Goal: Information Seeking & Learning: Learn about a topic

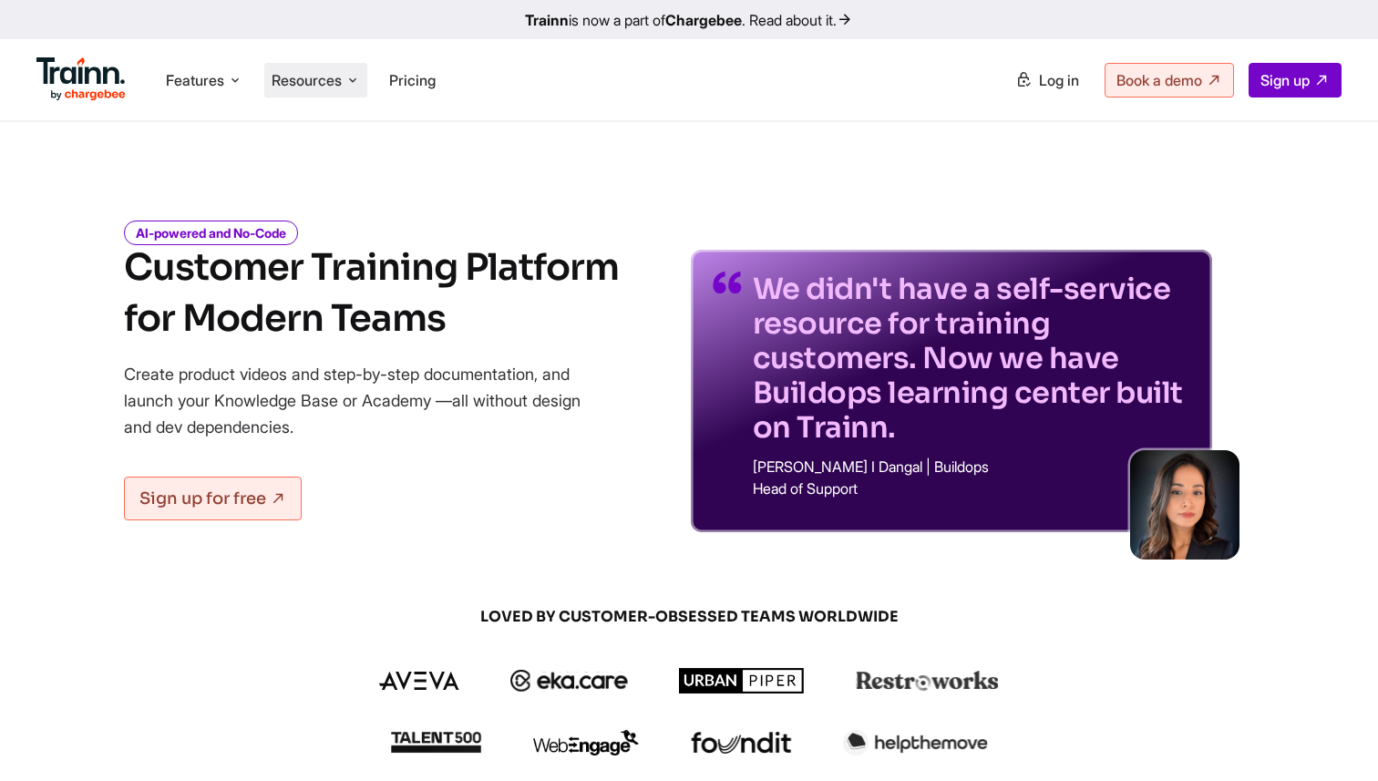
click at [293, 84] on span "Resources" at bounding box center [307, 80] width 70 height 20
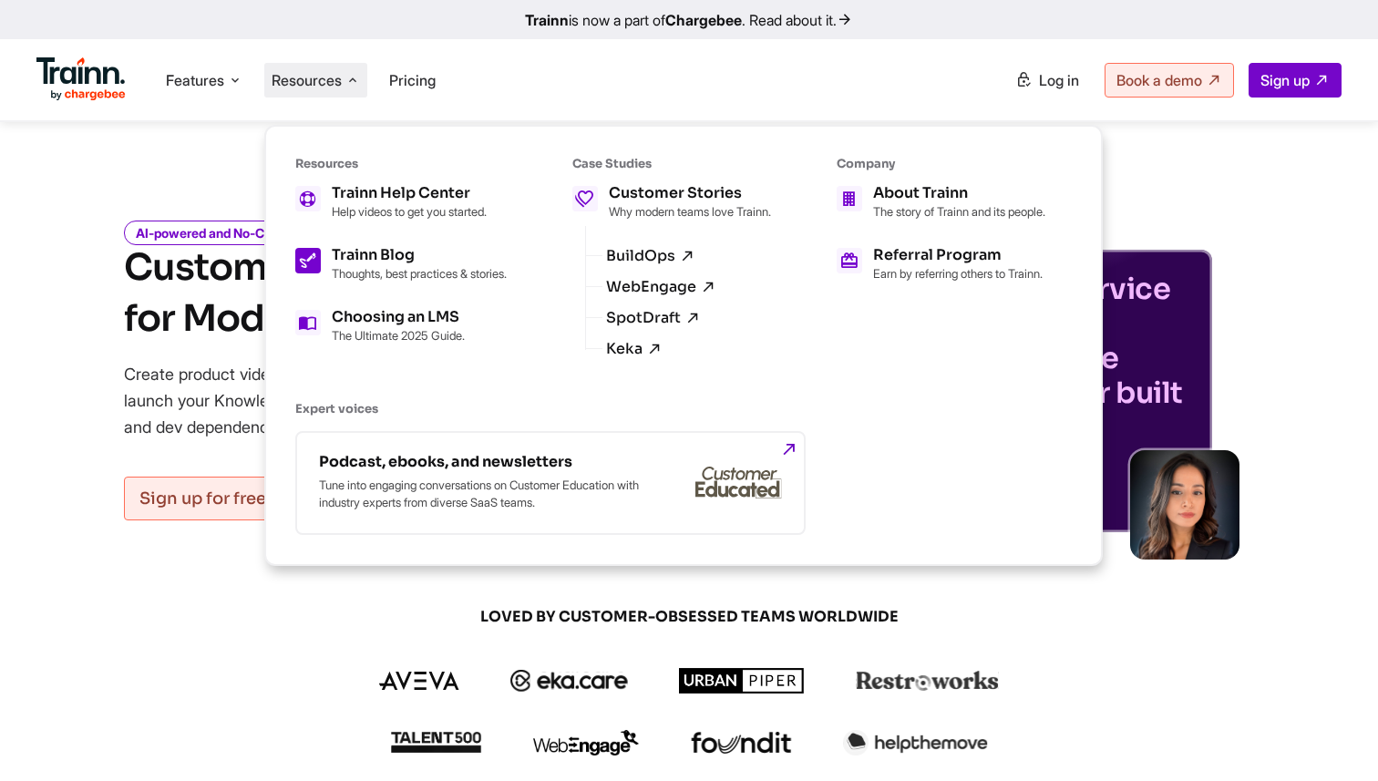
click at [362, 251] on h5 "Trainn Blog" at bounding box center [419, 255] width 175 height 15
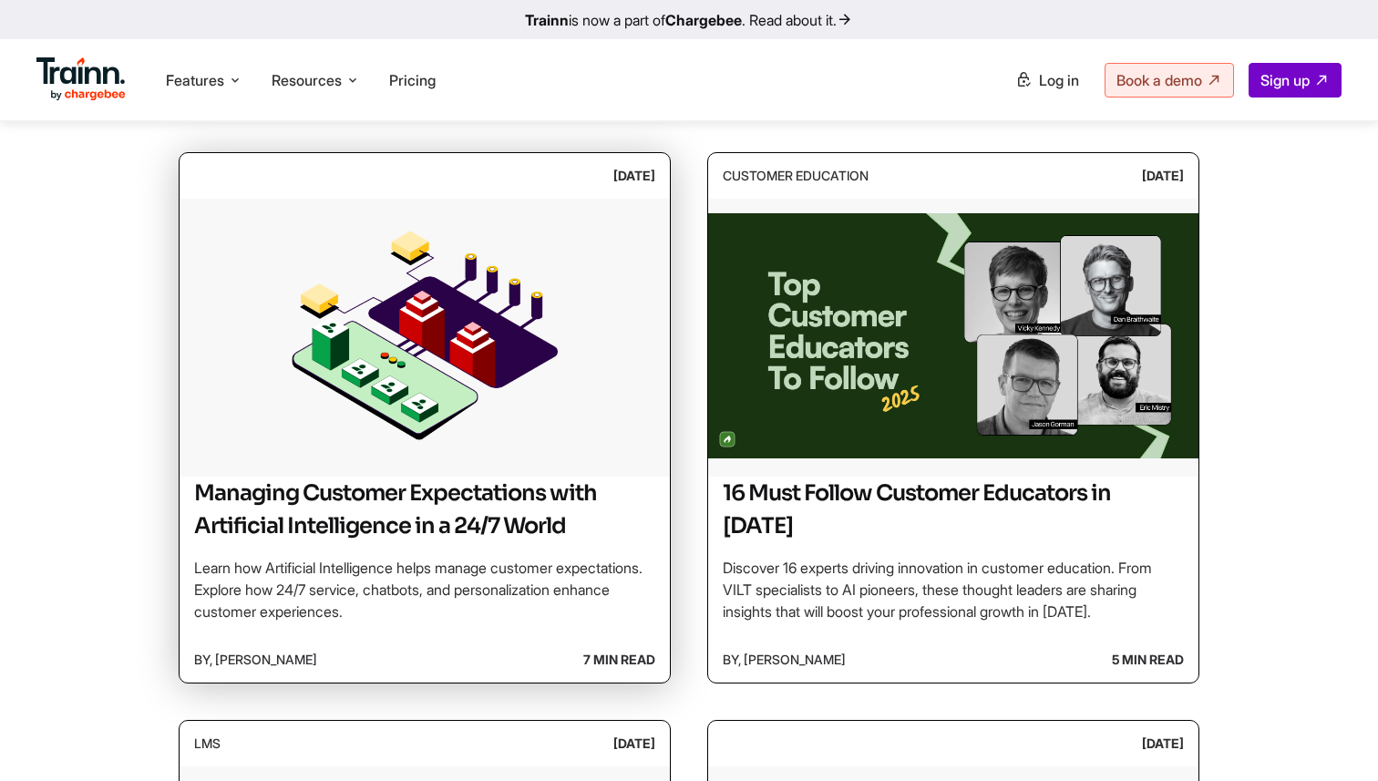
scroll to position [356, 0]
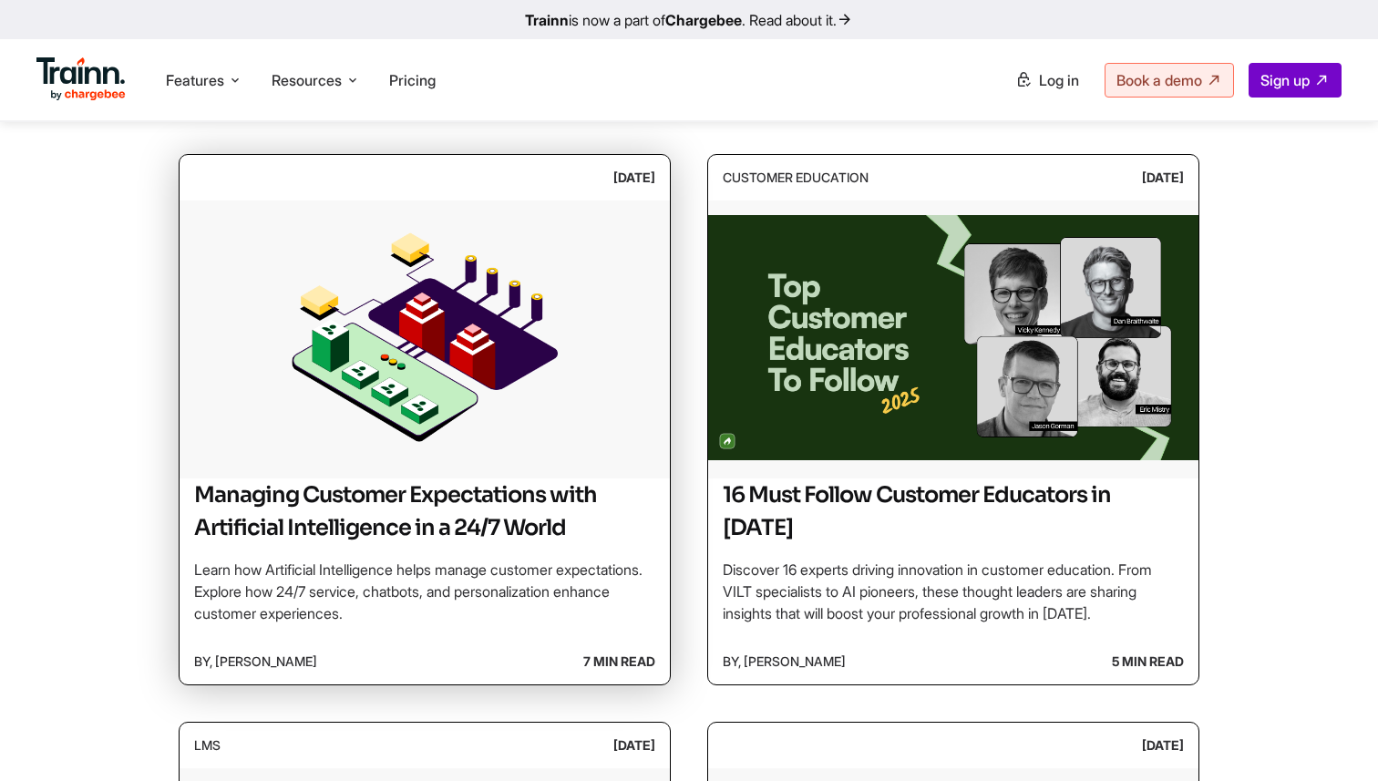
click at [493, 355] on img at bounding box center [424, 336] width 490 height 273
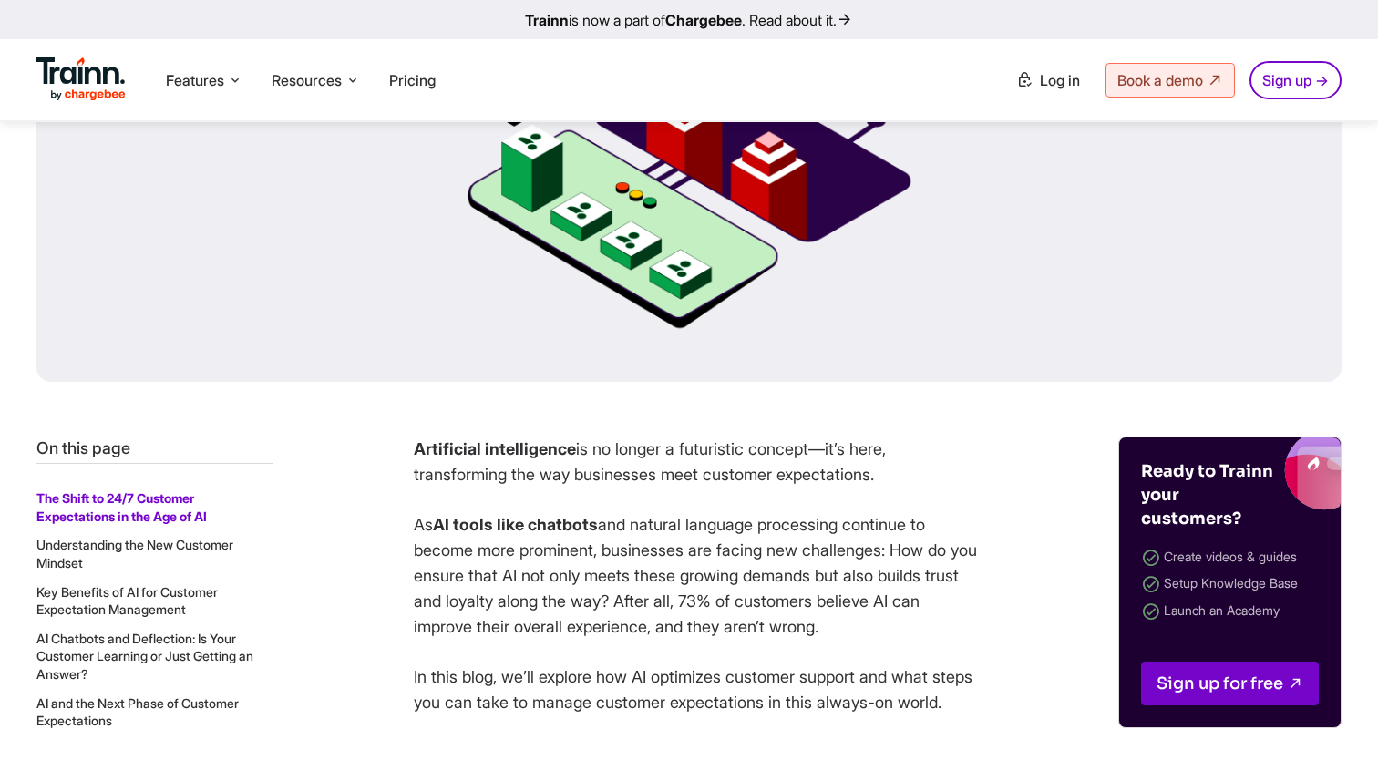
scroll to position [536, 0]
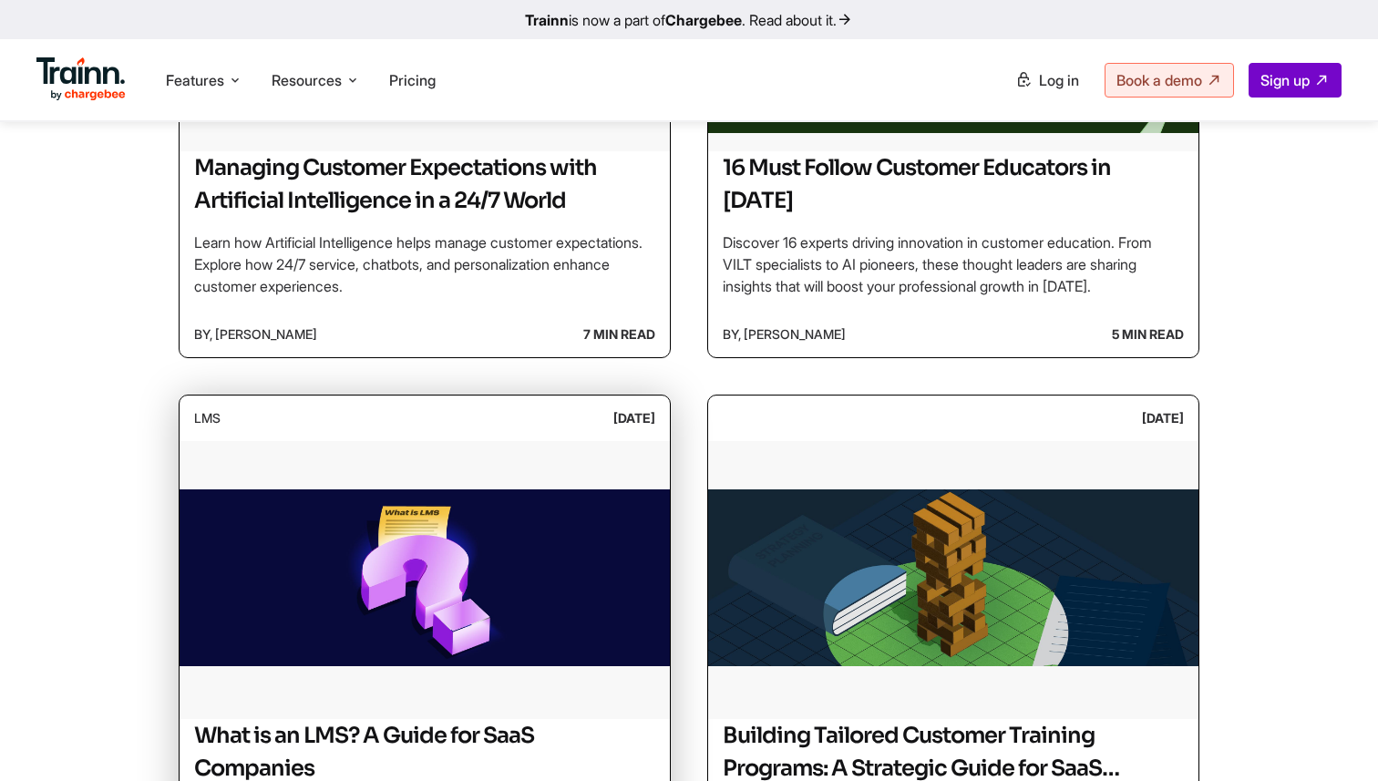
scroll to position [686, 0]
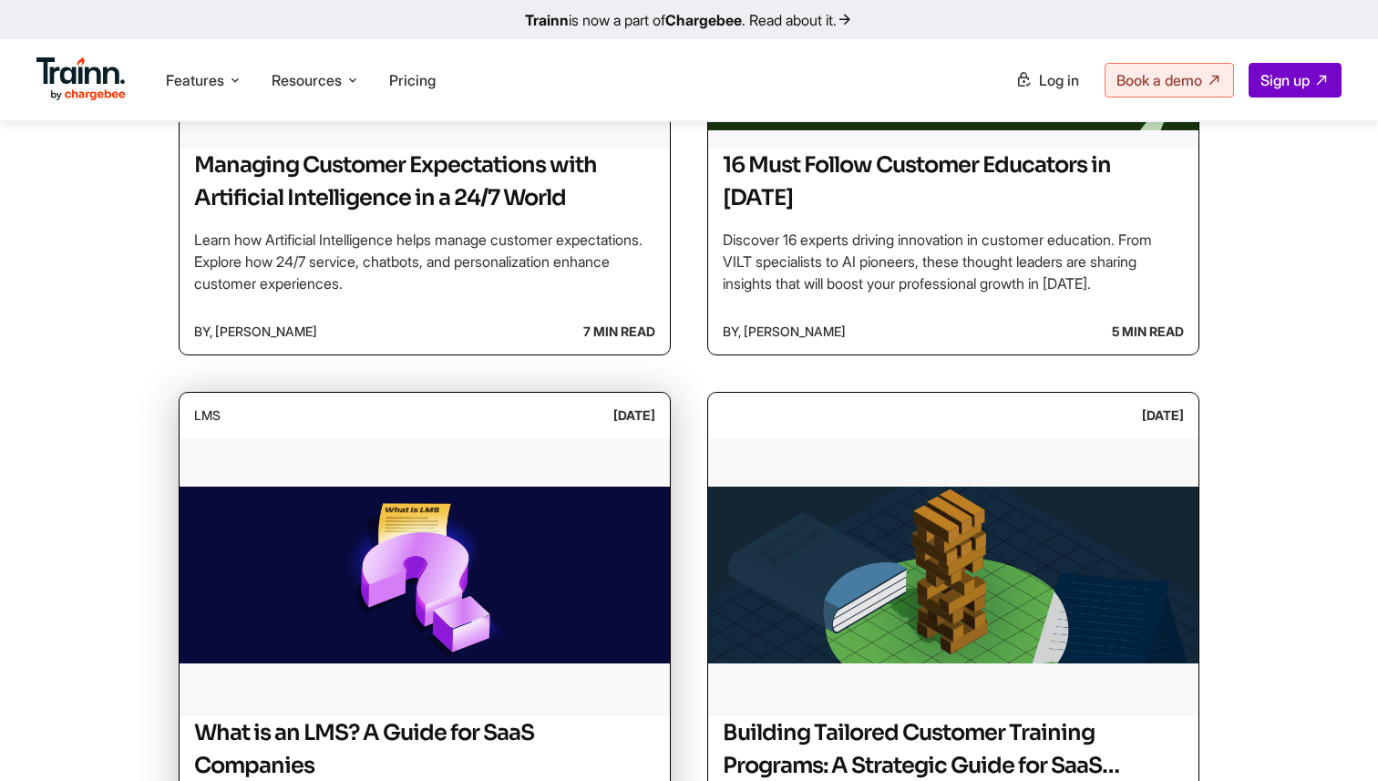
click at [466, 475] on img at bounding box center [424, 574] width 490 height 273
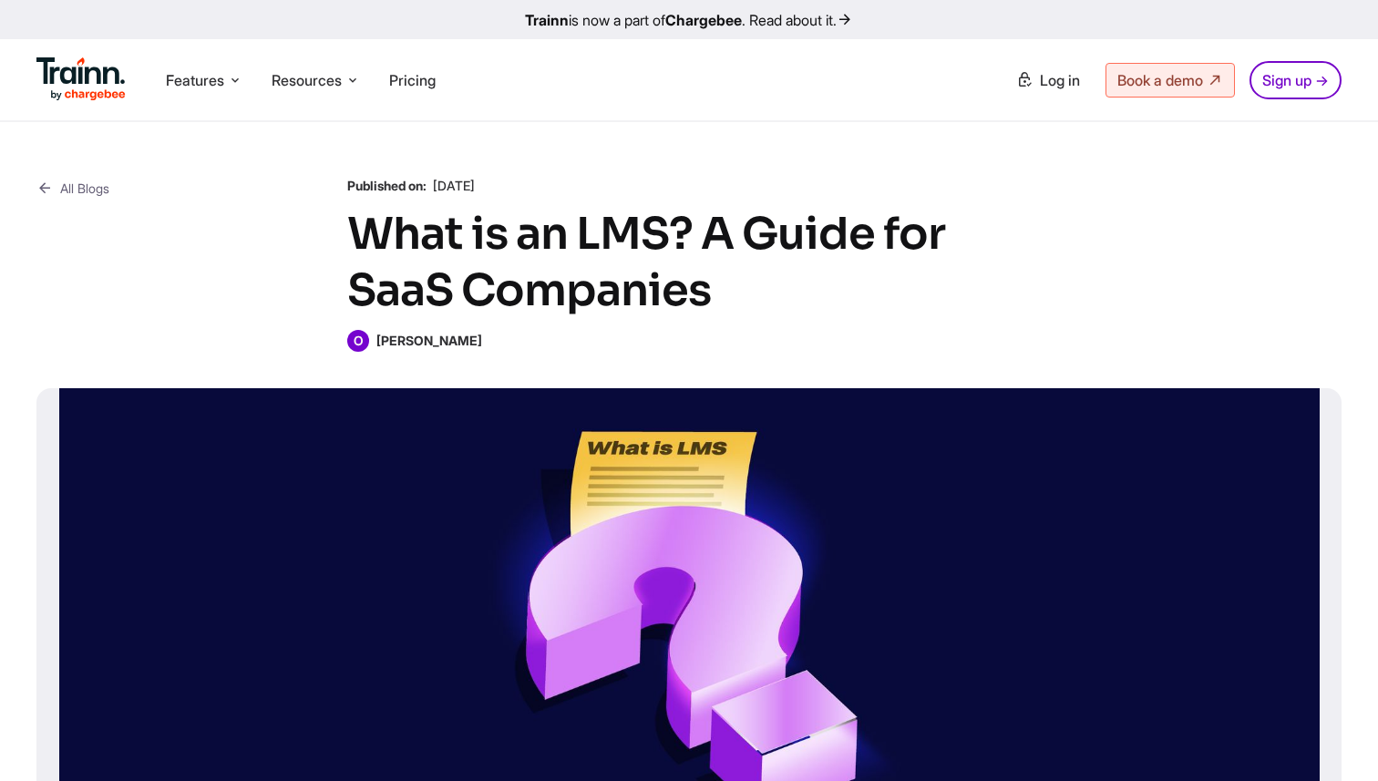
click at [418, 337] on b "[PERSON_NAME]" at bounding box center [429, 340] width 106 height 15
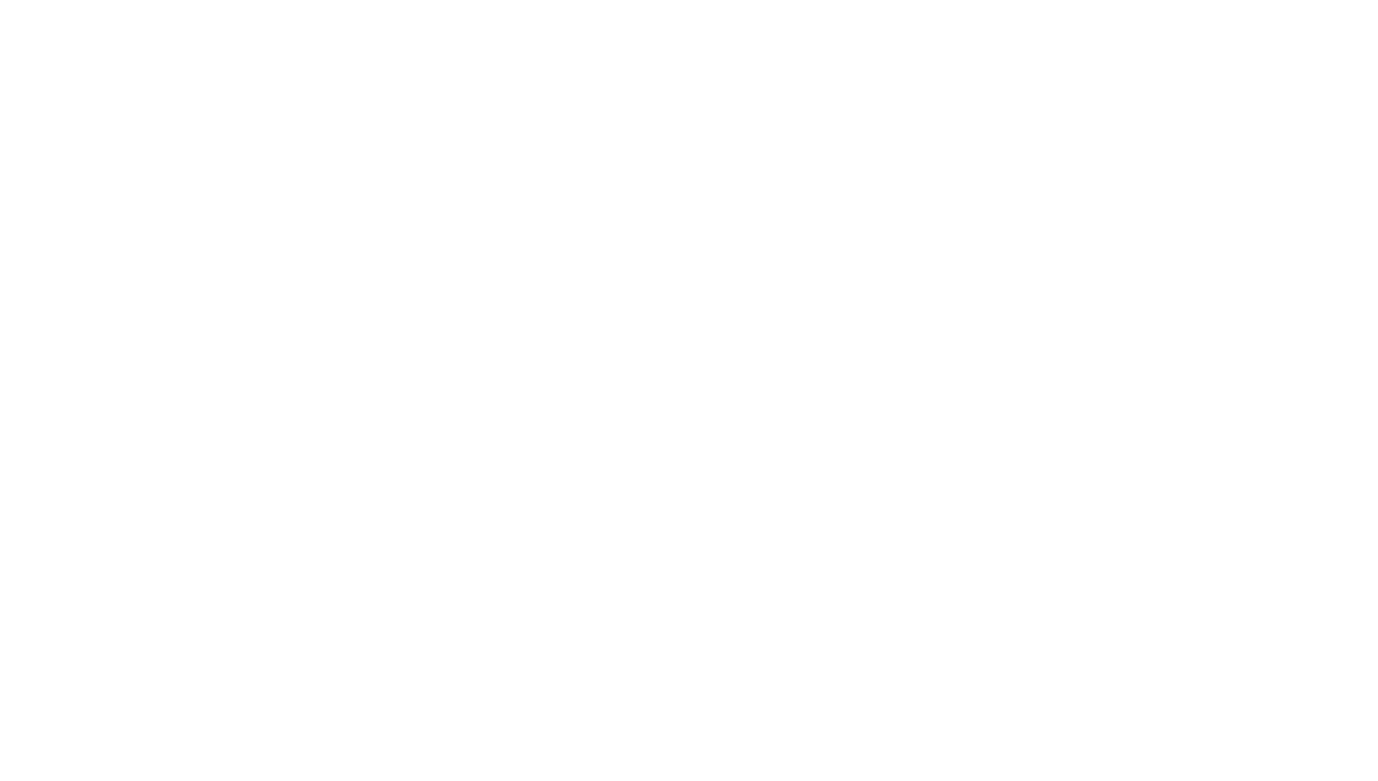
scroll to position [686, 0]
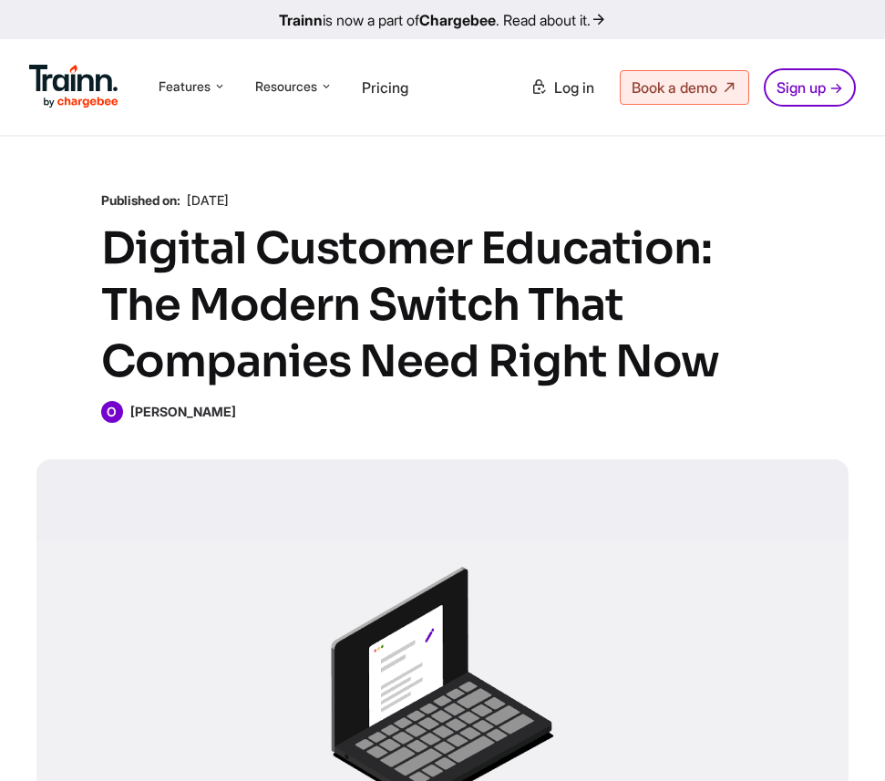
click at [140, 415] on b "[PERSON_NAME]" at bounding box center [183, 411] width 106 height 15
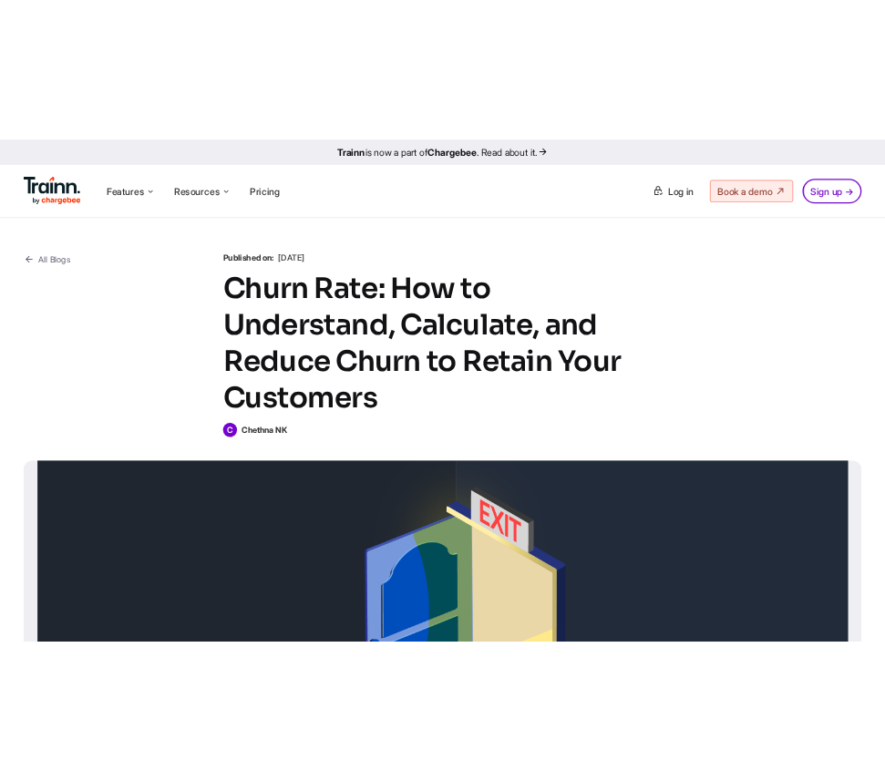
scroll to position [15, 0]
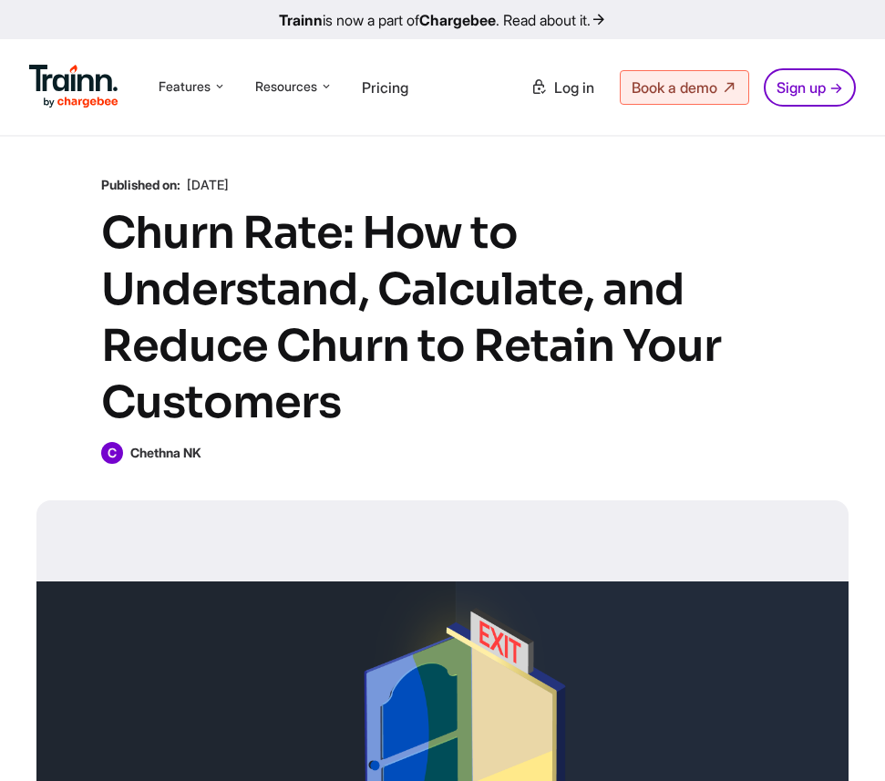
click at [749, 222] on h1 "Churn Rate: How to Understand, Calculate, and Reduce Churn to Retain Your Custo…" at bounding box center [442, 318] width 683 height 226
